Goal: Obtain resource: Download file/media

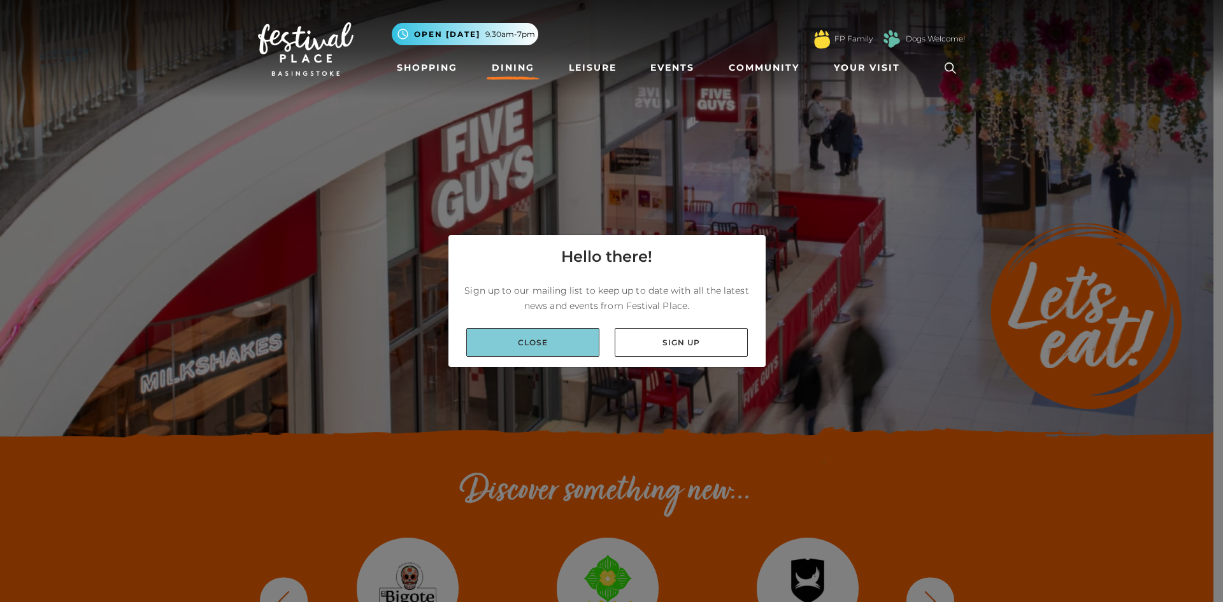
click at [564, 344] on link "Close" at bounding box center [532, 342] width 133 height 29
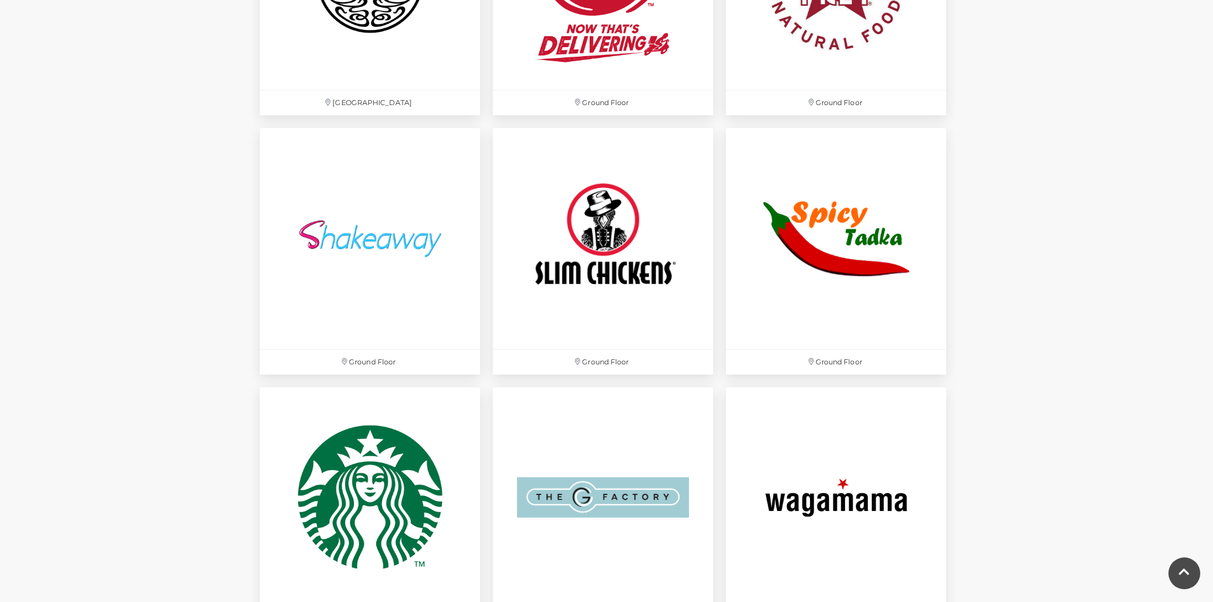
scroll to position [3440, 0]
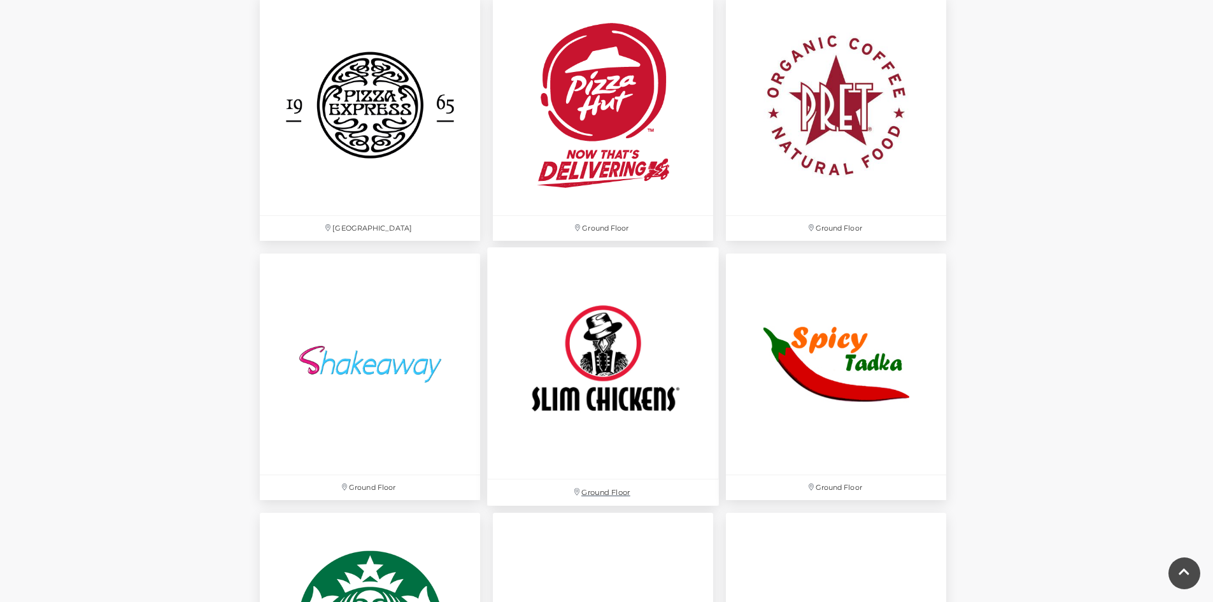
click at [636, 383] on img at bounding box center [603, 364] width 232 height 232
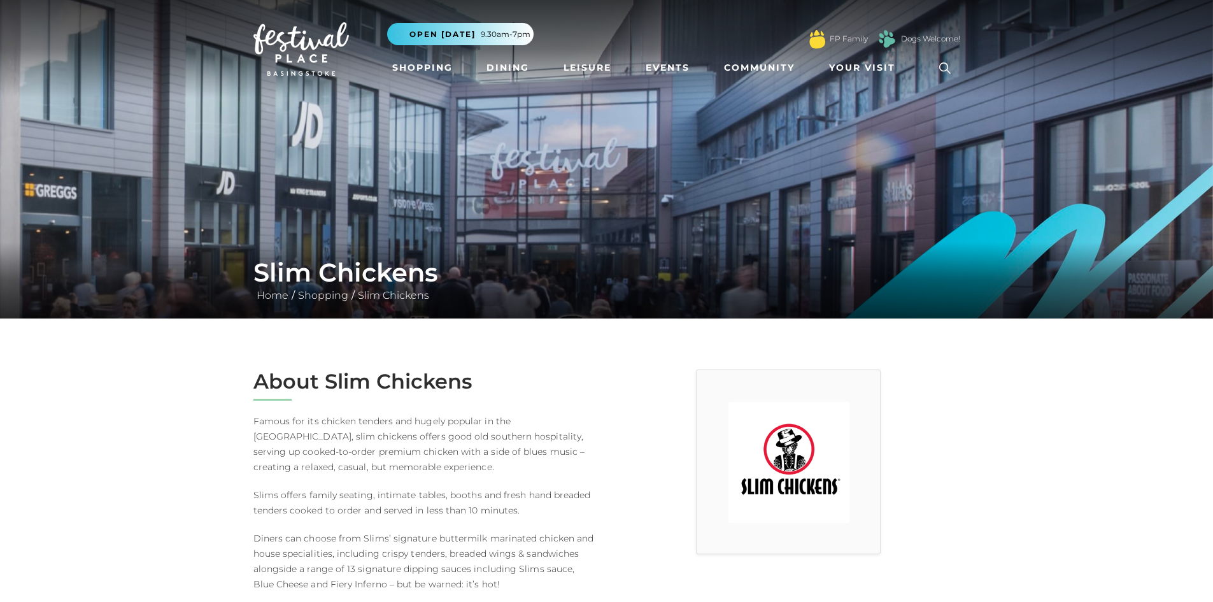
click at [303, 47] on img at bounding box center [302, 49] width 96 height 54
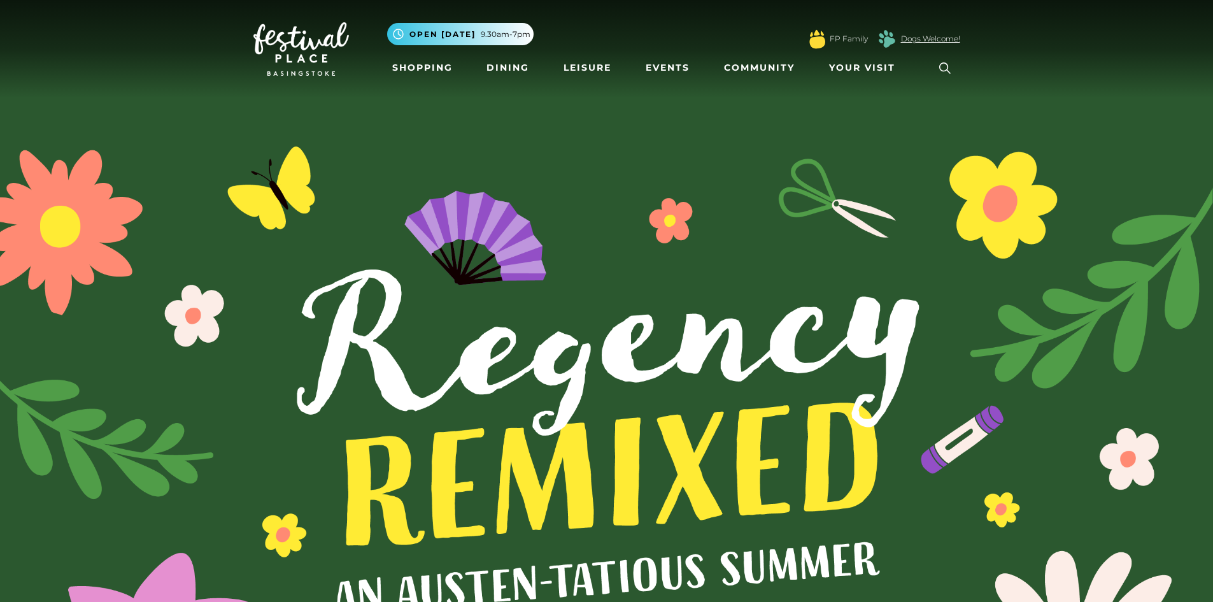
click at [910, 37] on link "Dogs Welcome!" at bounding box center [930, 38] width 59 height 11
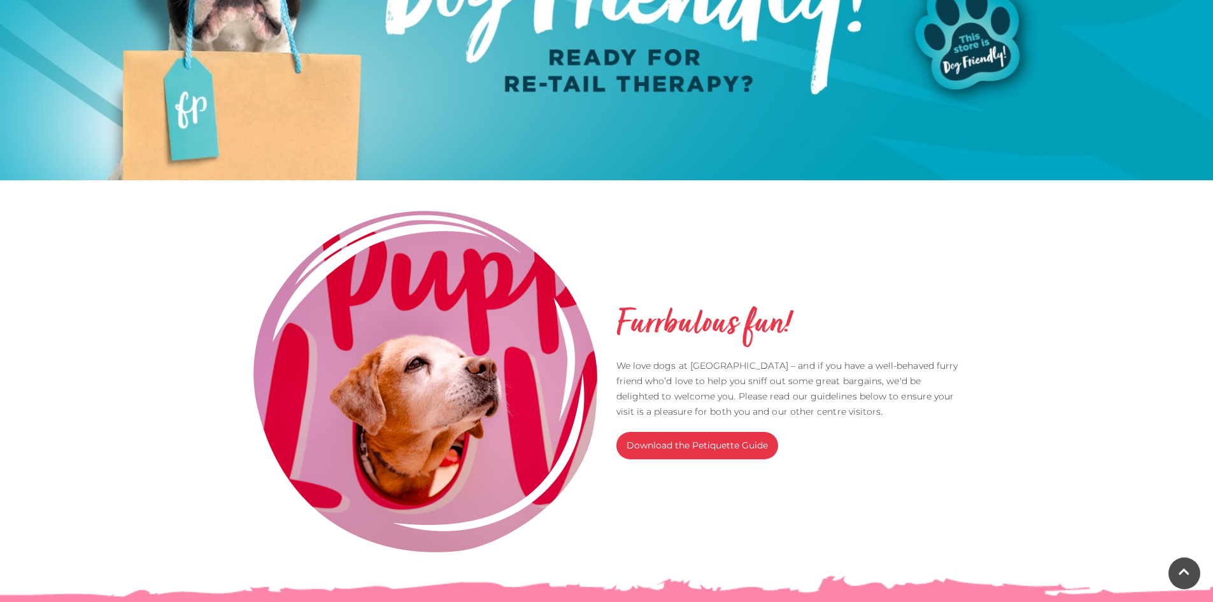
scroll to position [382, 0]
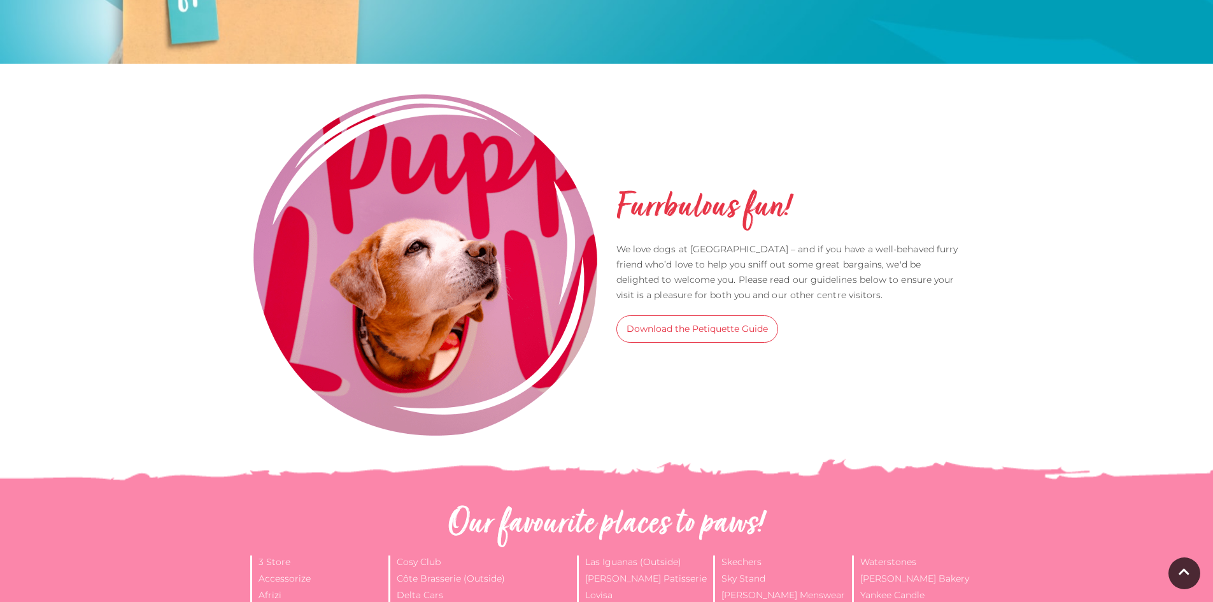
click at [727, 320] on link "Download the Petiquette Guide" at bounding box center [698, 328] width 162 height 27
